Goal: Task Accomplishment & Management: Complete application form

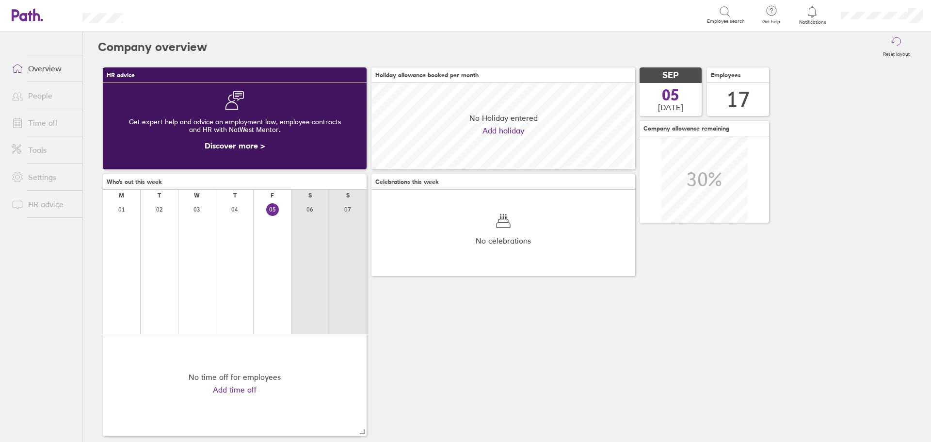
scroll to position [86, 264]
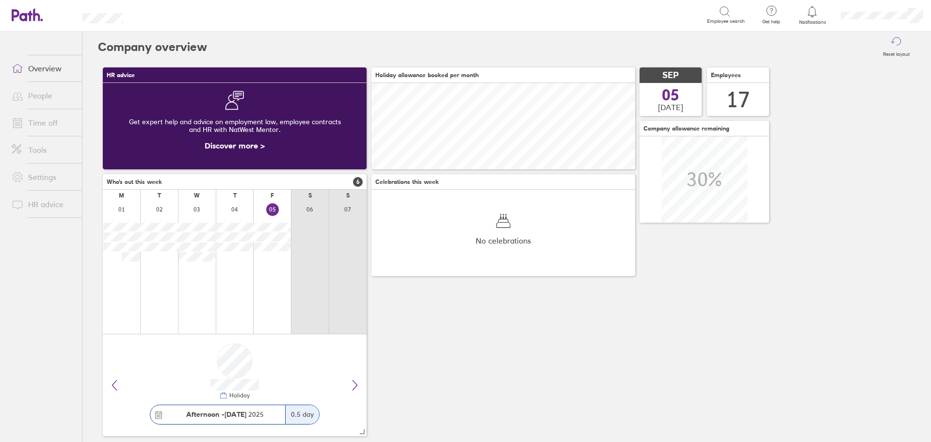
click at [46, 118] on link "Time off" at bounding box center [43, 122] width 78 height 19
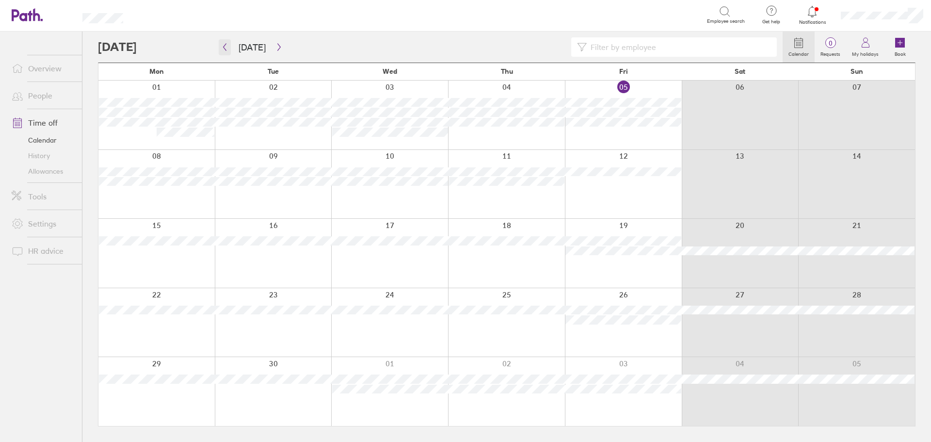
click at [224, 50] on icon "button" at bounding box center [224, 47] width 7 height 8
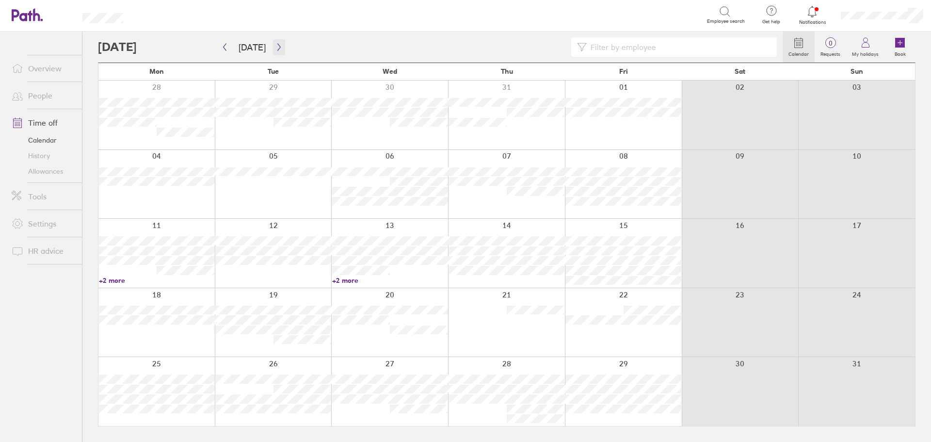
click at [277, 54] on button "button" at bounding box center [279, 47] width 12 height 16
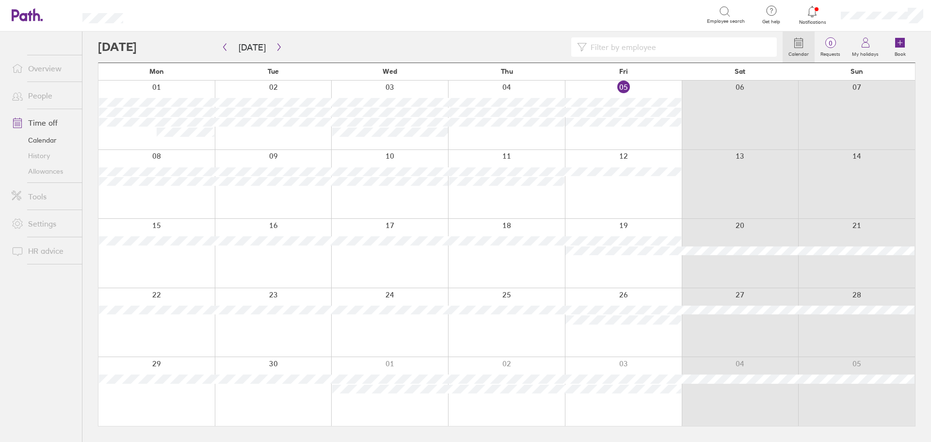
click at [485, 135] on div at bounding box center [506, 115] width 117 height 69
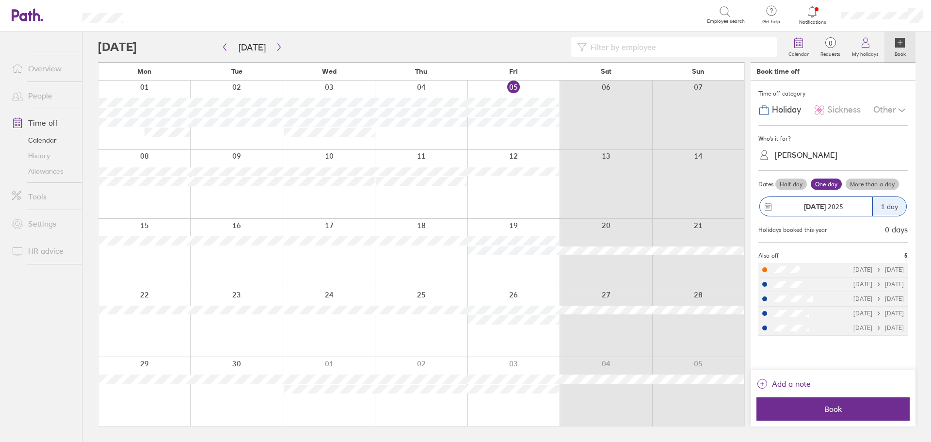
click at [849, 108] on span "Sickness" at bounding box center [843, 110] width 33 height 10
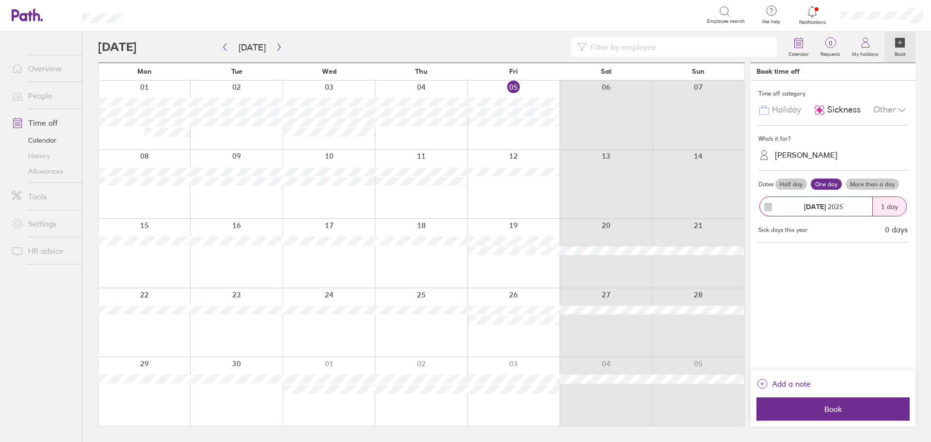
click at [833, 159] on div "[PERSON_NAME]" at bounding box center [806, 154] width 63 height 9
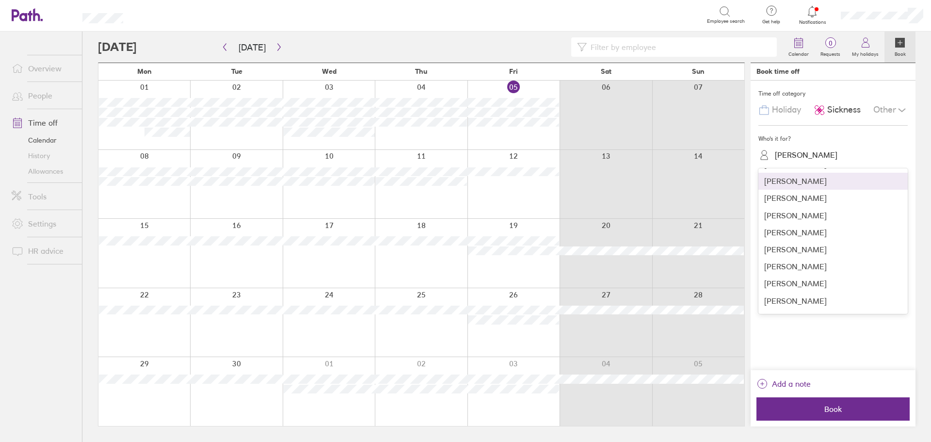
scroll to position [145, 0]
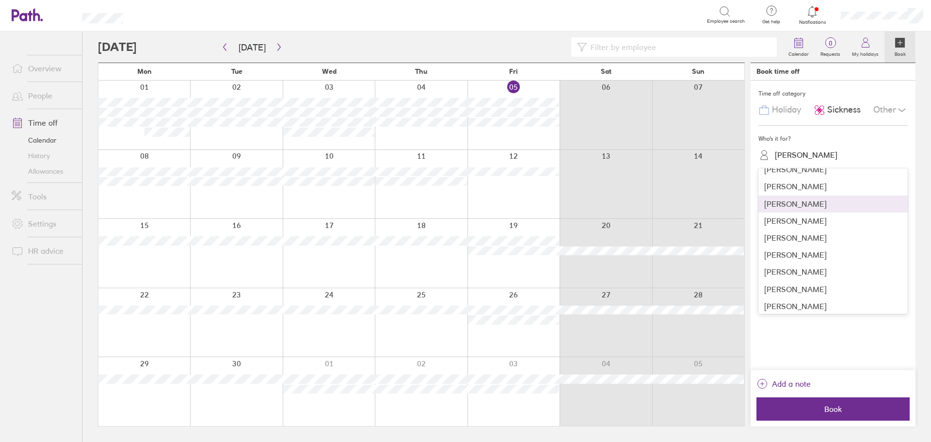
click at [812, 204] on div "[PERSON_NAME]" at bounding box center [832, 203] width 149 height 17
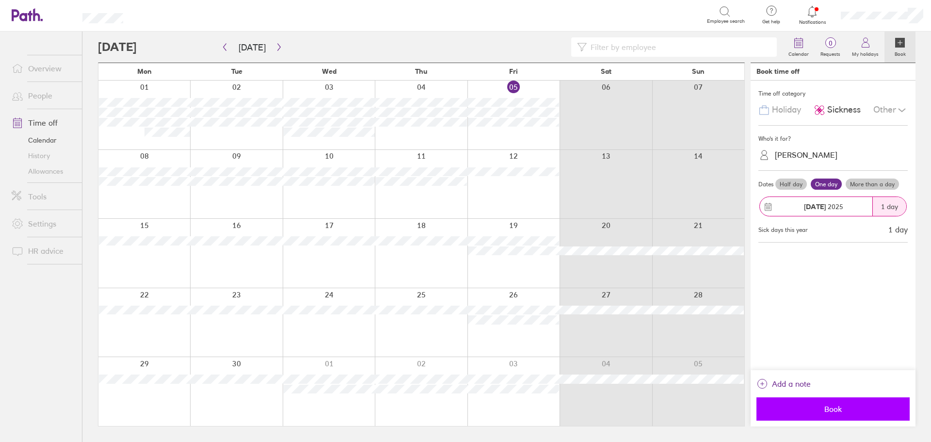
click at [850, 413] on span "Book" at bounding box center [833, 408] width 140 height 9
